Goal: Navigation & Orientation: Find specific page/section

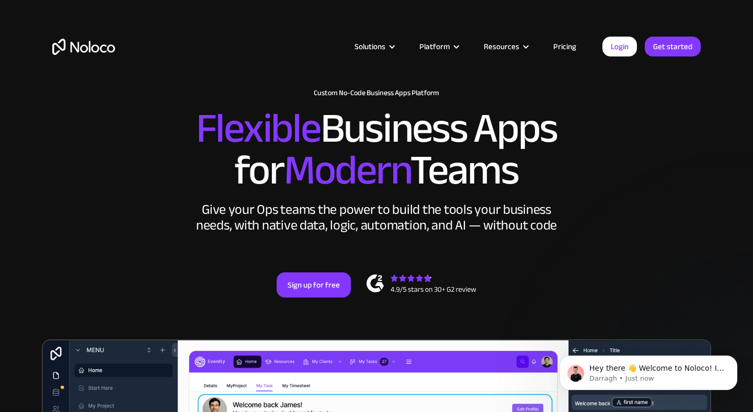
click at [566, 47] on link "Pricing" at bounding box center [564, 47] width 49 height 14
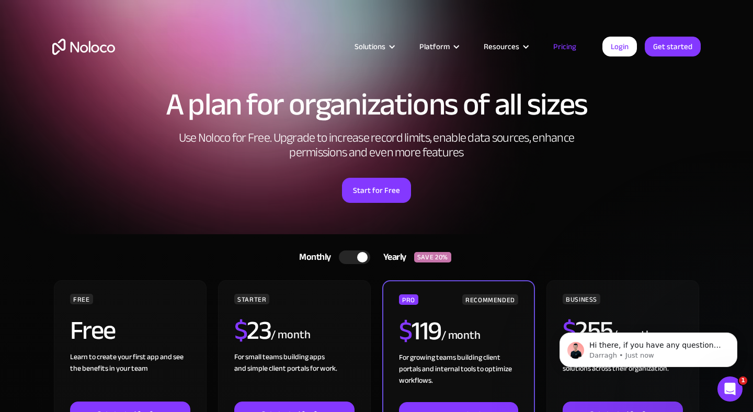
click at [98, 49] on img "home" at bounding box center [83, 47] width 63 height 16
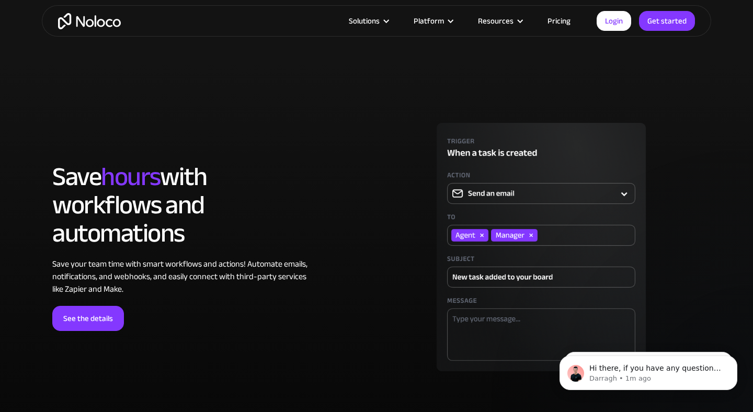
scroll to position [2898, 0]
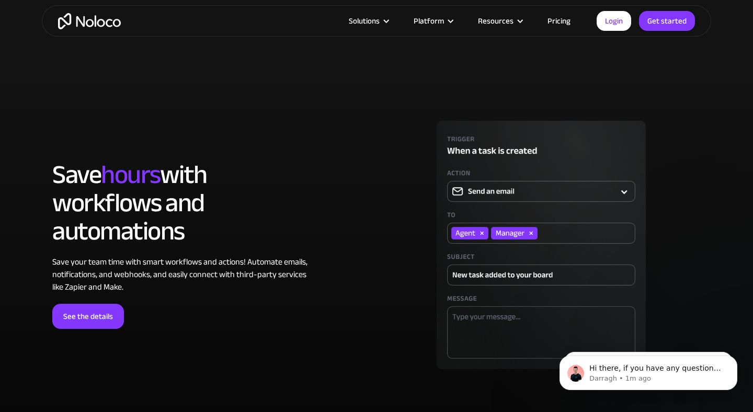
click at [560, 24] on link "Pricing" at bounding box center [558, 21] width 49 height 14
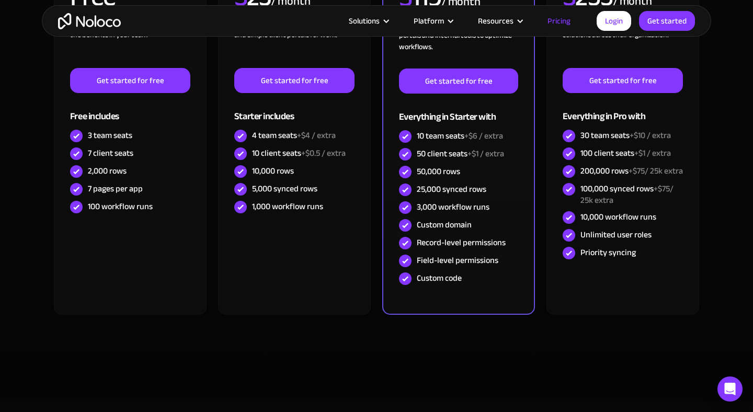
scroll to position [336, 0]
